Goal: Task Accomplishment & Management: Check status

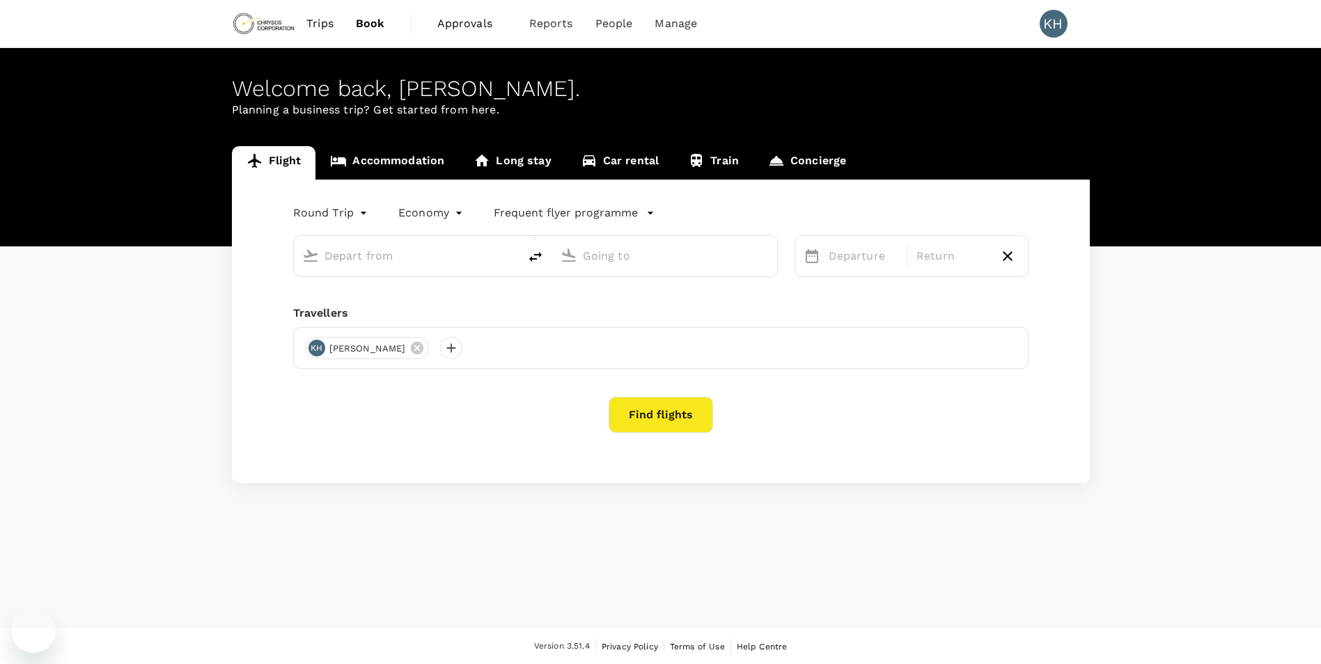
click at [447, 26] on span "Approvals" at bounding box center [472, 23] width 70 height 17
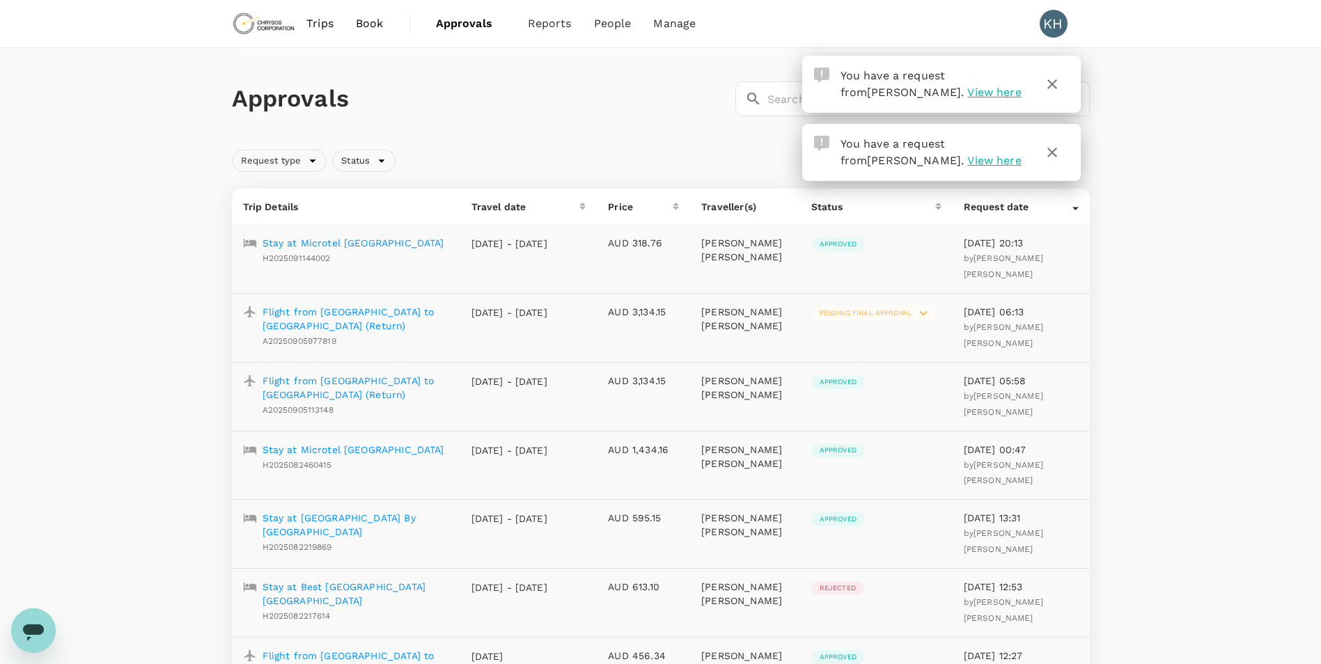
click at [970, 93] on span "View here" at bounding box center [994, 92] width 54 height 13
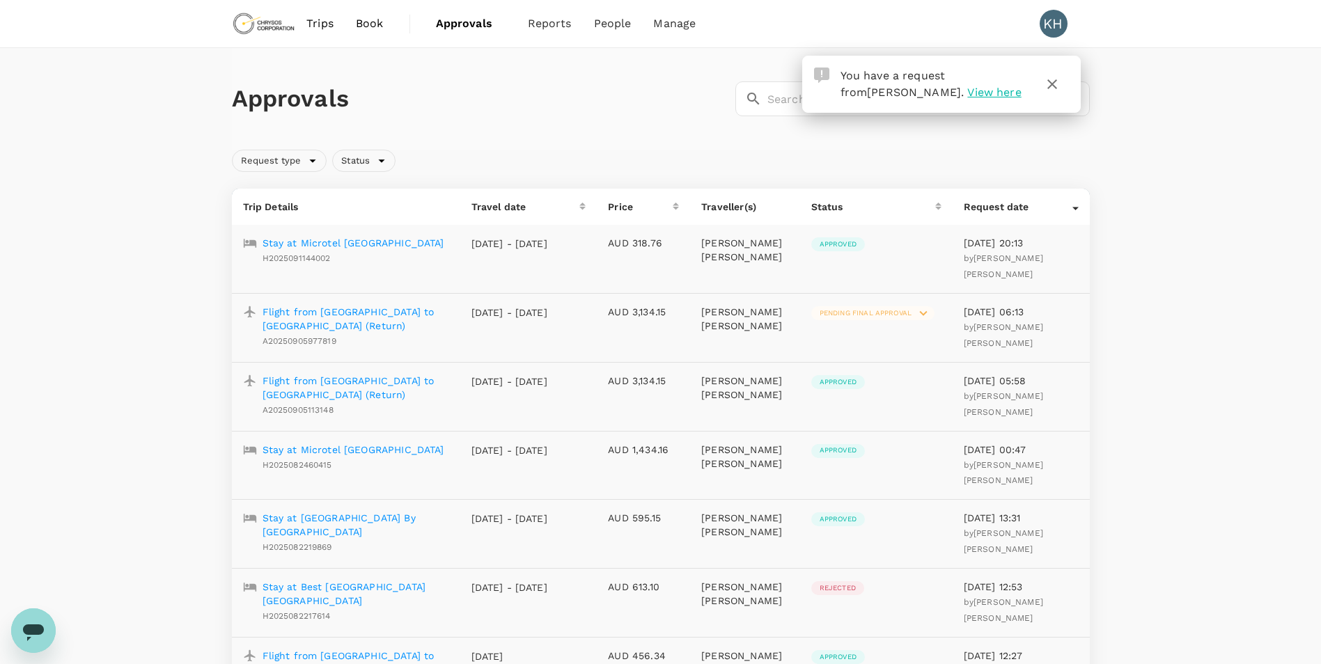
click at [347, 374] on p "Flight from [GEOGRAPHIC_DATA] to [GEOGRAPHIC_DATA] (Return)" at bounding box center [356, 388] width 187 height 28
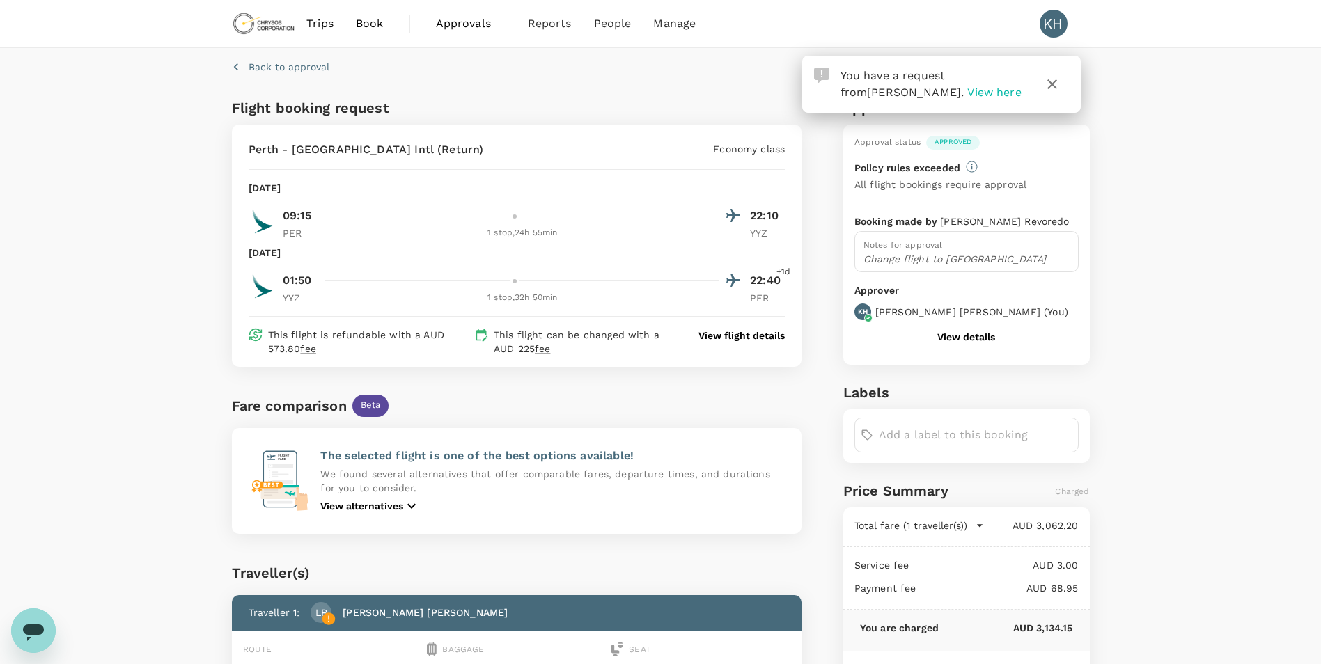
click at [981, 94] on span "View here" at bounding box center [994, 92] width 54 height 13
